Goal: Task Accomplishment & Management: Manage account settings

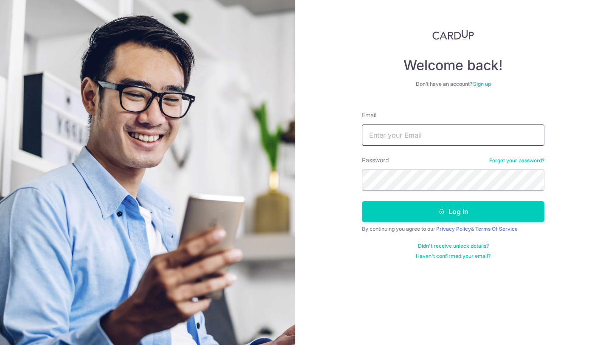
click at [394, 140] on input "Email" at bounding box center [453, 134] width 183 height 21
type input "[EMAIL_ADDRESS][DOMAIN_NAME]"
click at [362, 201] on button "Log in" at bounding box center [453, 211] width 183 height 21
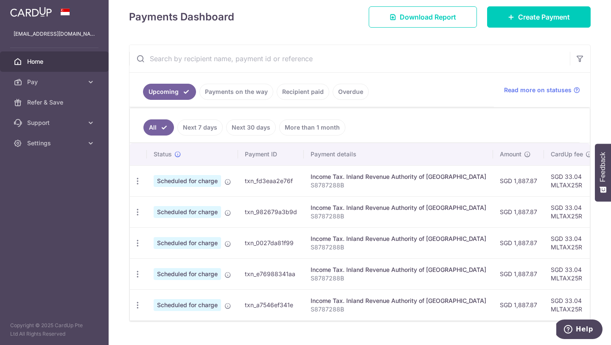
scroll to position [136, 0]
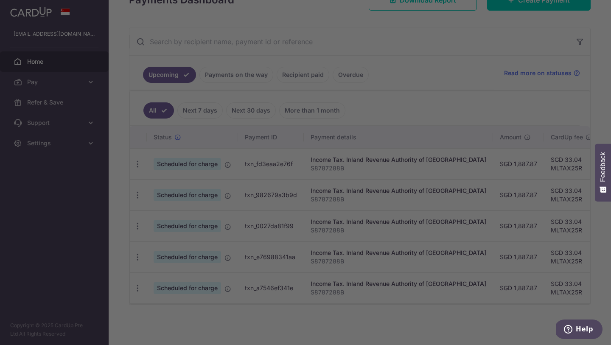
click at [136, 163] on div at bounding box center [308, 174] width 617 height 348
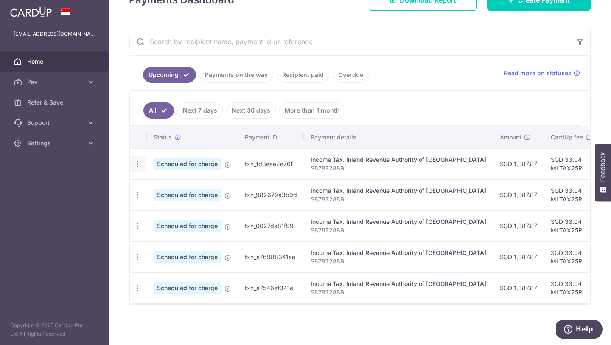
click at [134, 163] on icon "button" at bounding box center [137, 164] width 9 height 9
click at [172, 185] on span "Update payment" at bounding box center [183, 187] width 58 height 10
radio input "true"
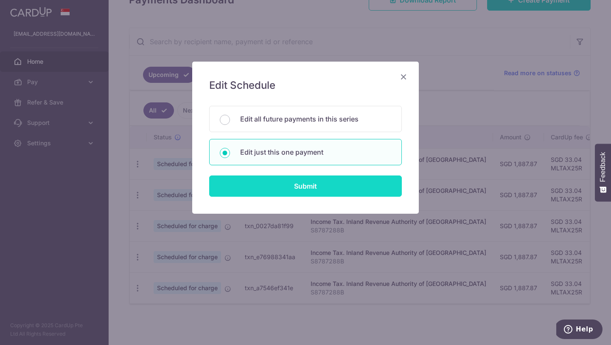
click at [291, 191] on input "Submit" at bounding box center [305, 185] width 193 height 21
radio input "true"
type input "1,887.87"
type input "[DATE]"
type input "S8787288B"
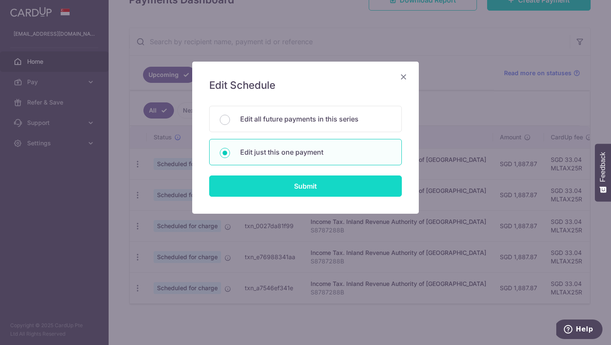
type input "MLTAX25R"
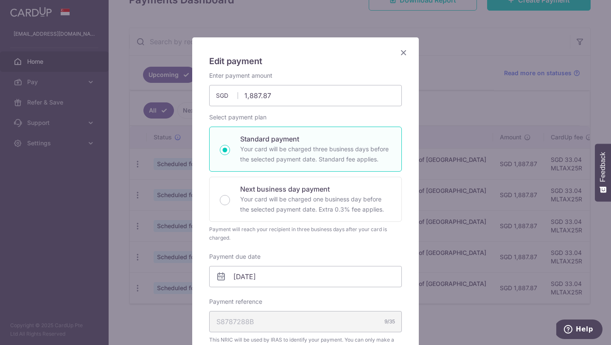
scroll to position [0, 0]
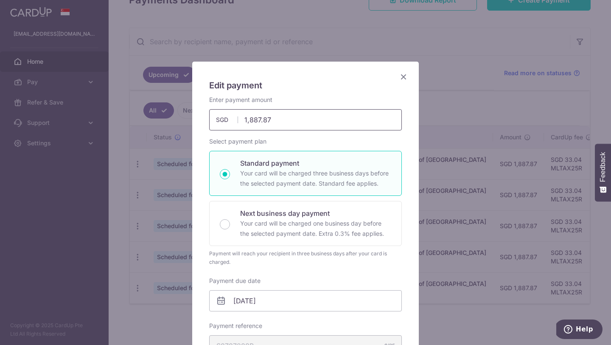
drag, startPoint x: 293, startPoint y: 120, endPoint x: 228, endPoint y: 118, distance: 65.4
click at [231, 118] on div "1,887.87 1887.87 SGD" at bounding box center [305, 119] width 193 height 21
drag, startPoint x: 284, startPoint y: 118, endPoint x: 201, endPoint y: 117, distance: 82.8
click at [201, 117] on div "Edit payment By clicking apply, you will make changes to all payments to Inland…" at bounding box center [305, 344] width 227 height 565
type input "350.73"
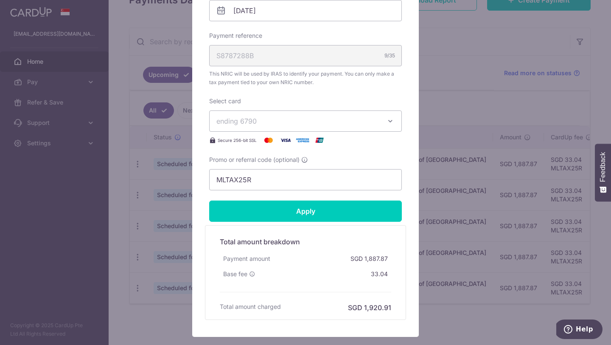
scroll to position [317, 0]
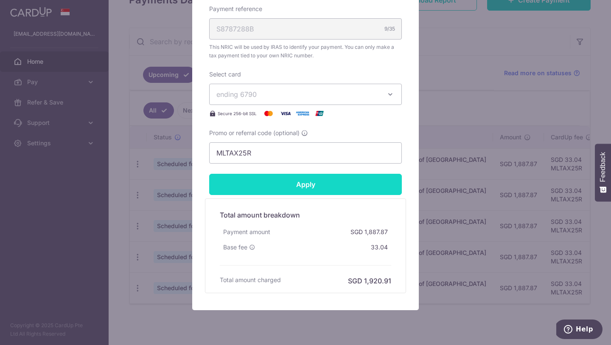
click at [251, 184] on form "By clicking apply, you will make changes to all payments to Inland Revenue Auth…" at bounding box center [305, 36] width 193 height 514
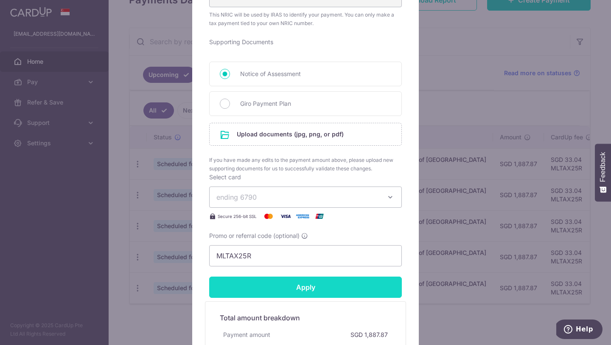
scroll to position [365, 0]
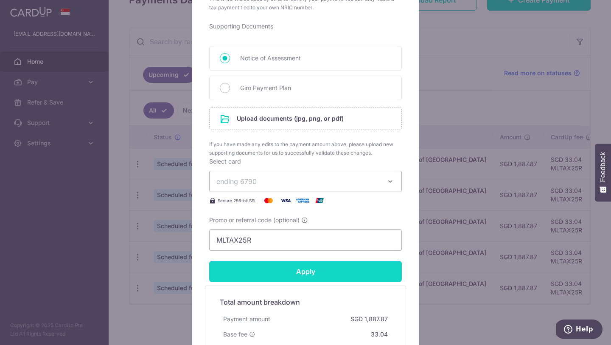
click at [268, 264] on input "Apply" at bounding box center [305, 271] width 193 height 21
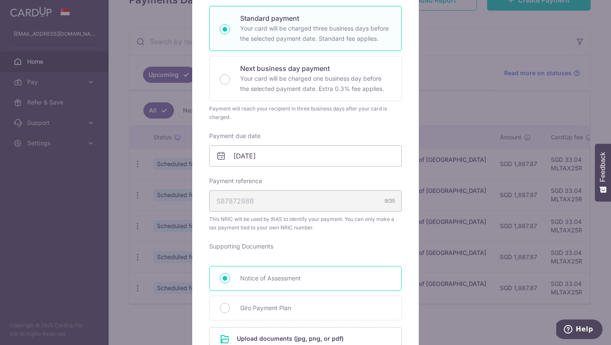
scroll to position [0, 0]
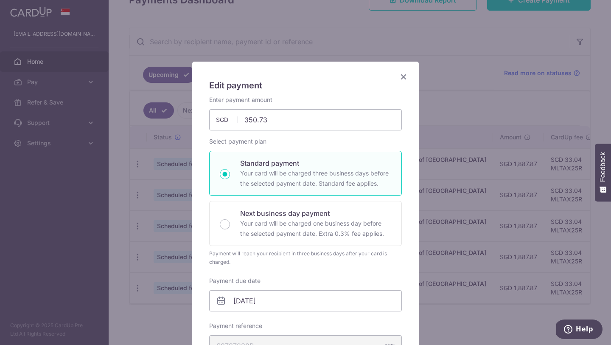
click at [404, 78] on icon "Close" at bounding box center [404, 76] width 10 height 11
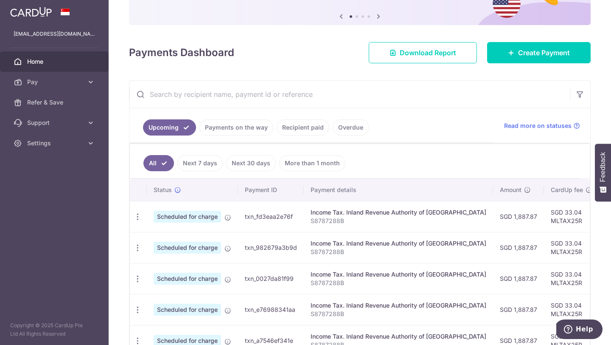
scroll to position [87, 0]
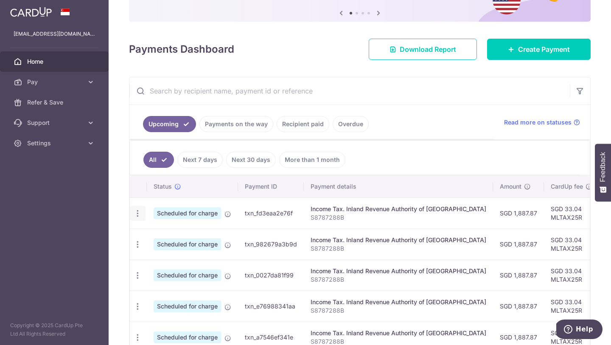
click at [137, 216] on icon "button" at bounding box center [137, 213] width 9 height 9
click at [175, 235] on span "Update payment" at bounding box center [183, 236] width 58 height 10
radio input "true"
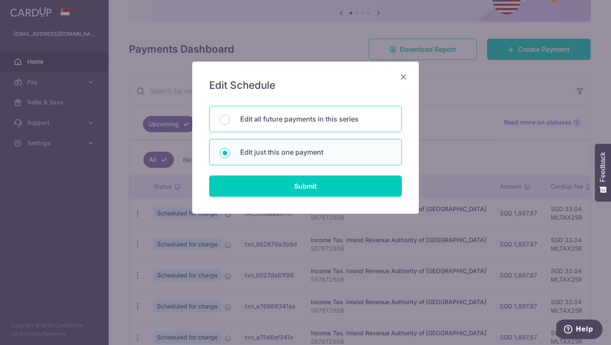
click at [317, 115] on p "Edit all future payments in this series" at bounding box center [315, 119] width 151 height 10
click at [230, 115] on input "Edit all future payments in this series" at bounding box center [225, 120] width 10 height 10
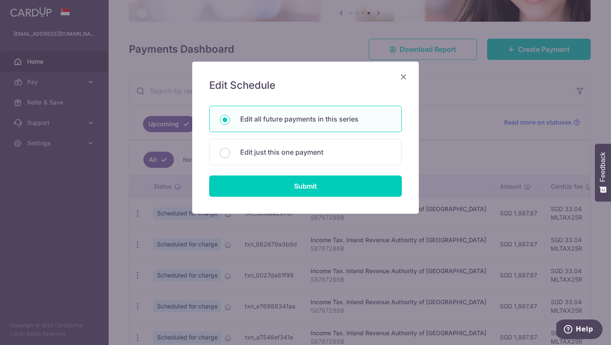
click at [406, 76] on icon "Close" at bounding box center [404, 76] width 10 height 11
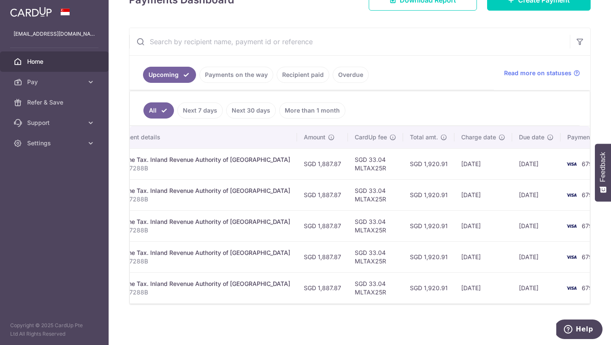
scroll to position [0, 0]
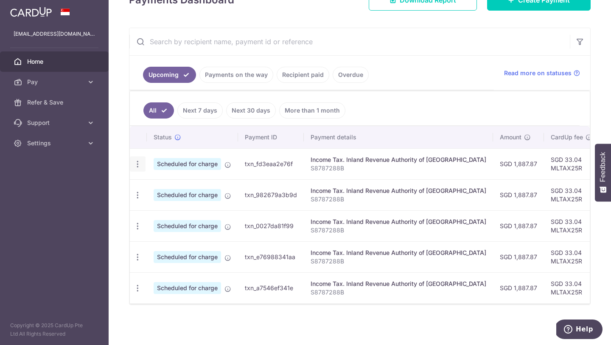
click at [133, 167] on icon "button" at bounding box center [137, 164] width 9 height 9
click at [159, 184] on span "Update payment" at bounding box center [183, 187] width 58 height 10
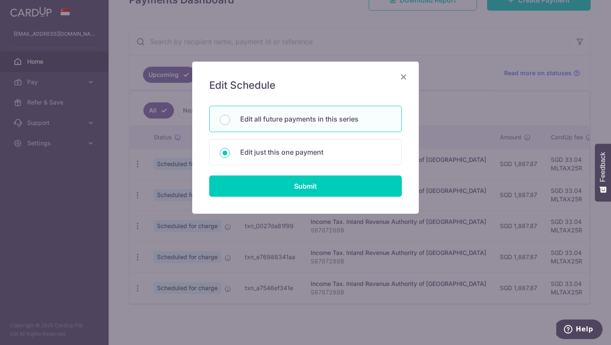
click at [305, 118] on p "Edit all future payments in this series" at bounding box center [315, 119] width 151 height 10
click at [230, 118] on input "Edit all future payments in this series" at bounding box center [225, 120] width 10 height 10
radio input "true"
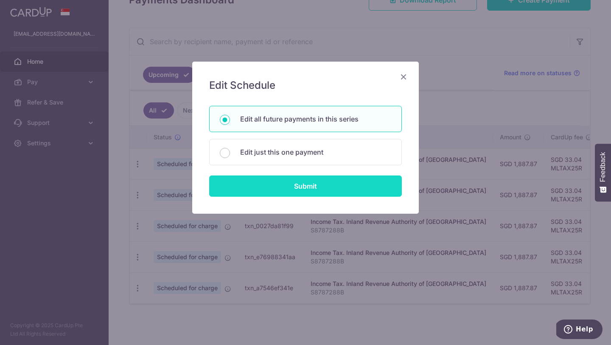
click at [275, 184] on input "Submit" at bounding box center [305, 185] width 193 height 21
radio input "true"
type input "1,887.87"
type input "S8787288B"
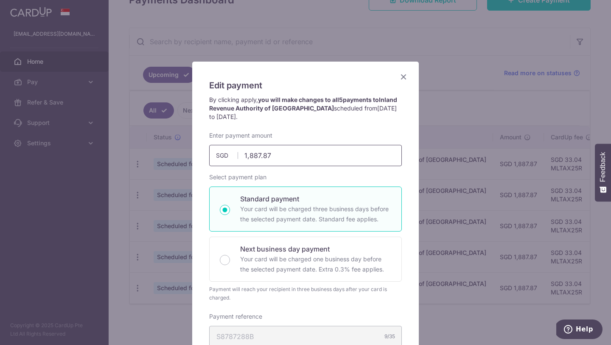
drag, startPoint x: 274, startPoint y: 150, endPoint x: 274, endPoint y: 159, distance: 9.3
click at [274, 159] on input "1,887.87" at bounding box center [305, 155] width 193 height 21
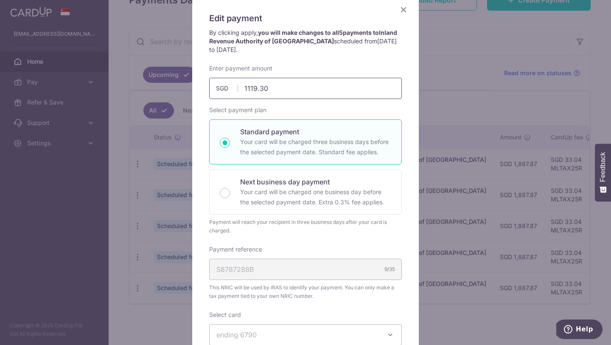
scroll to position [67, 0]
click at [274, 232] on div "Payment will reach your recipient in three business days after your card is cha…" at bounding box center [305, 225] width 193 height 17
type input "1,119.30"
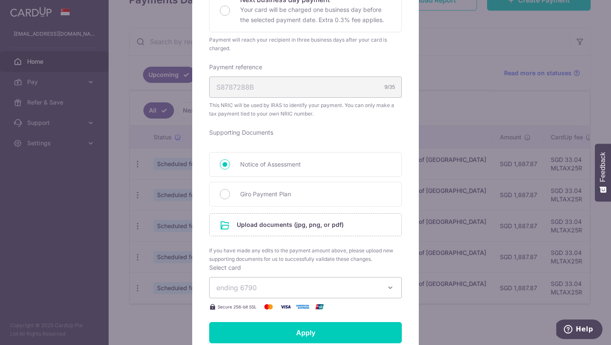
scroll to position [250, 0]
click at [294, 226] on input "file" at bounding box center [306, 224] width 192 height 22
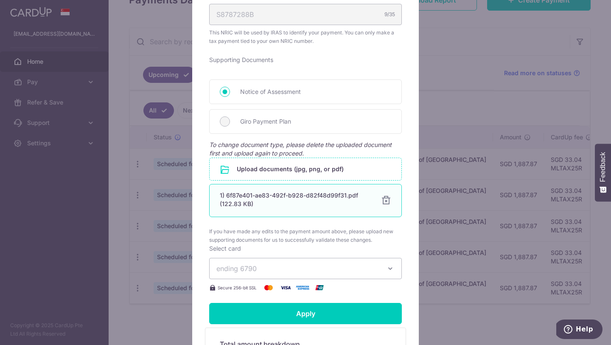
scroll to position [357, 0]
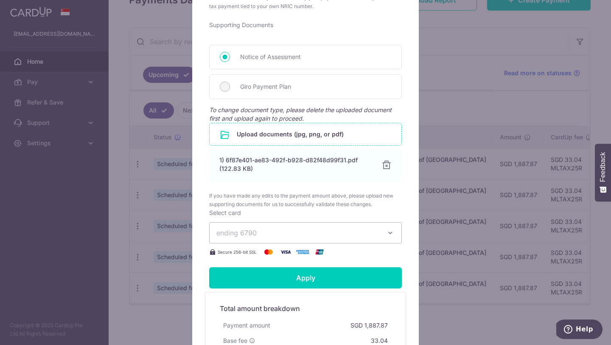
click at [350, 227] on button "ending 6790" at bounding box center [305, 232] width 193 height 21
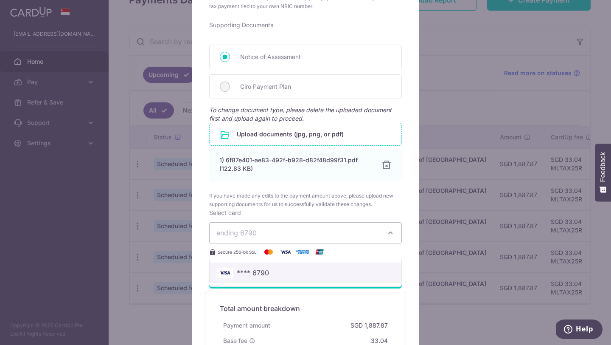
click at [287, 272] on span "**** 6790" at bounding box center [305, 272] width 178 height 10
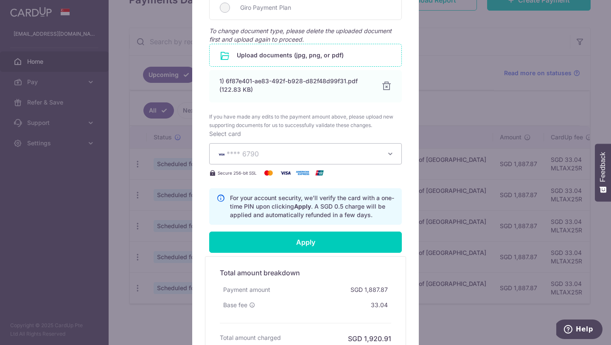
scroll to position [440, 0]
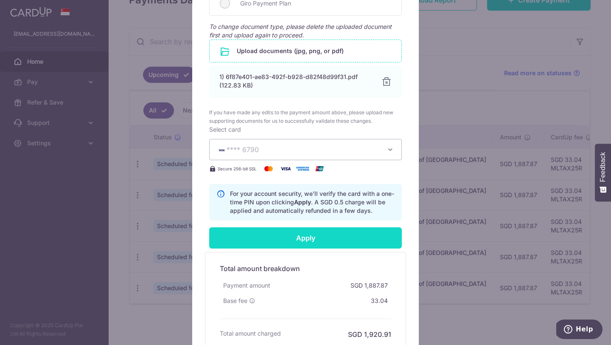
click at [317, 230] on input "Apply" at bounding box center [305, 237] width 193 height 21
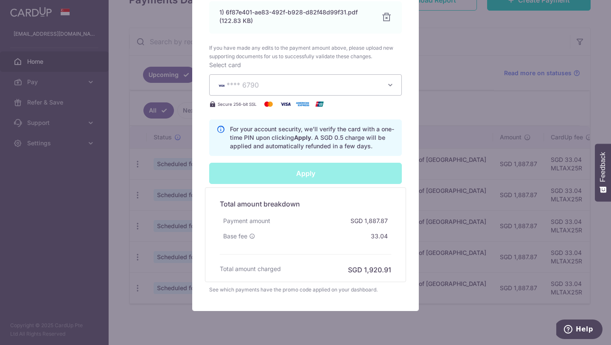
type input "Successfully Applied"
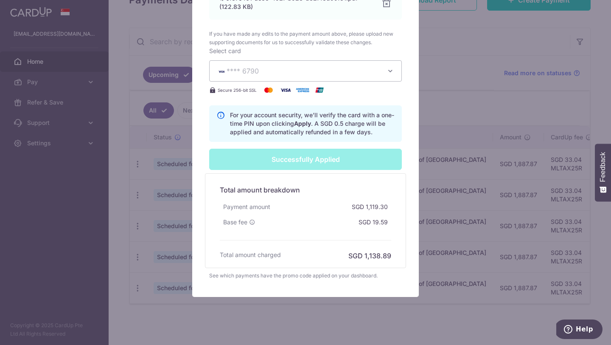
scroll to position [548, 0]
click at [322, 163] on div "Successfully Applied" at bounding box center [305, 159] width 203 height 21
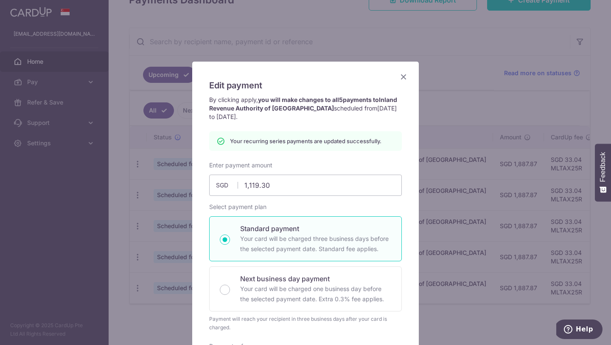
click at [403, 77] on icon "Close" at bounding box center [404, 76] width 10 height 11
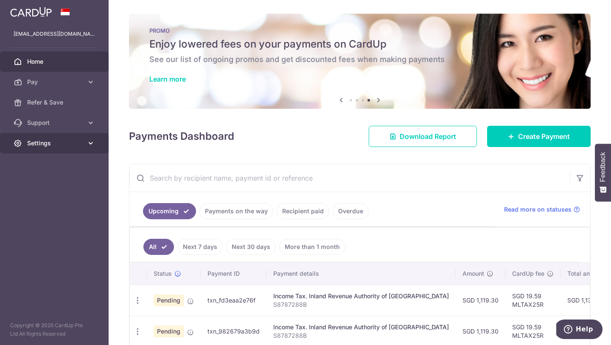
click at [79, 151] on link "Settings" at bounding box center [54, 143] width 109 height 20
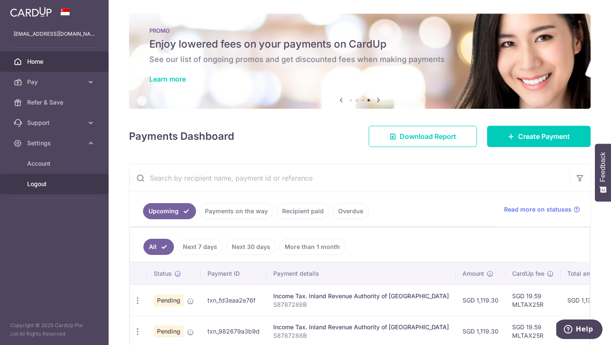
click at [58, 183] on span "Logout" at bounding box center [55, 184] width 56 height 8
